Goal: Information Seeking & Learning: Compare options

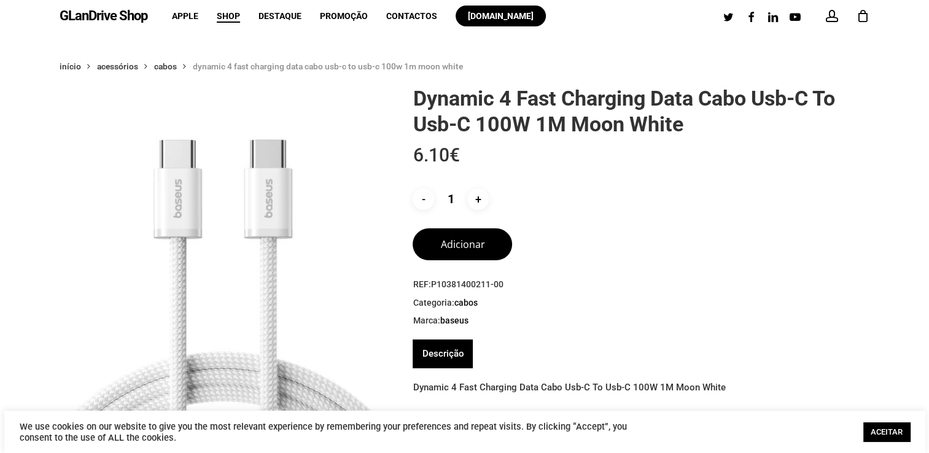
click at [244, 263] on img at bounding box center [224, 249] width 328 height 328
click at [316, 259] on img at bounding box center [223, 249] width 328 height 328
click at [306, 258] on img at bounding box center [223, 249] width 328 height 328
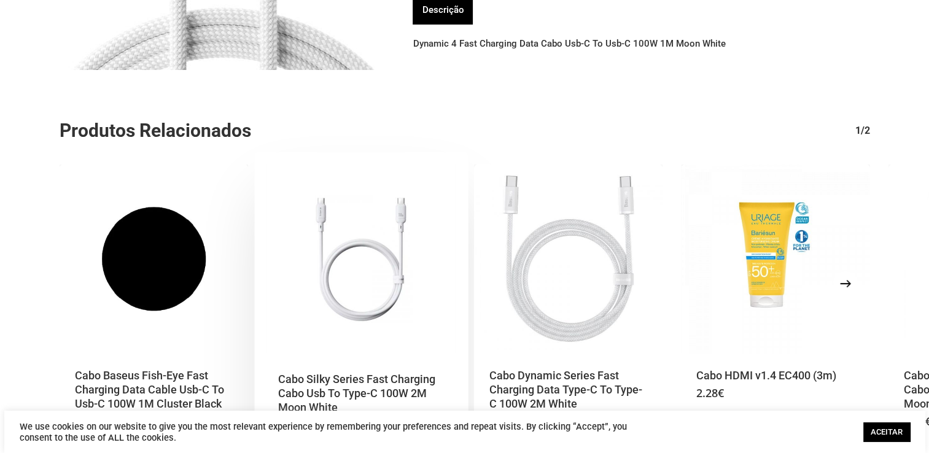
scroll to position [368, 0]
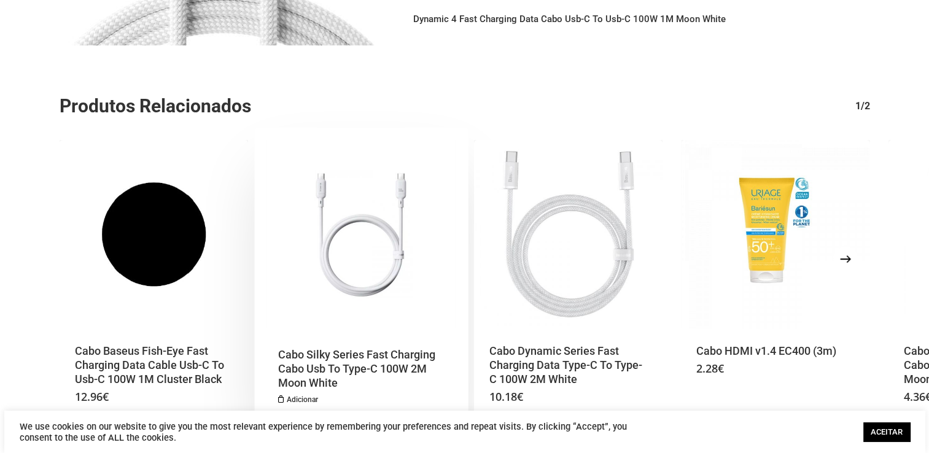
click at [388, 280] on img "Cabo Silky Series Fast Charging Cabo Usb To Type-C 100W 2M Moon White" at bounding box center [360, 234] width 189 height 189
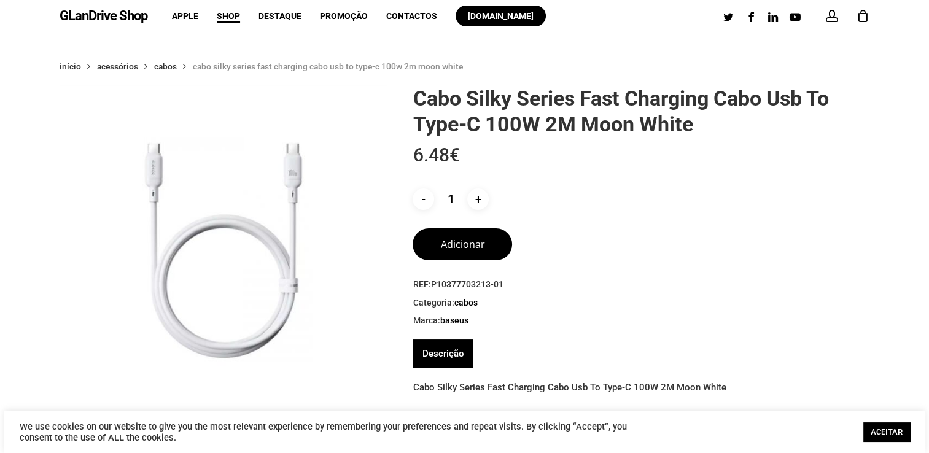
click at [872, 430] on link "ACEITAR" at bounding box center [886, 431] width 47 height 19
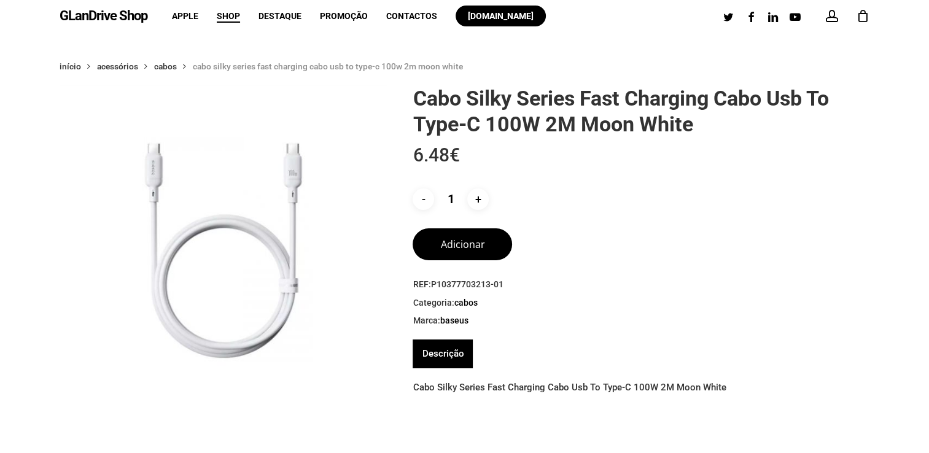
click at [639, 31] on div "GLanDrive Shop account 0 Menu Apple Shop Destaque Promoção Contactos [DOMAIN_NA…" at bounding box center [465, 16] width 810 height 32
